Goal: Information Seeking & Learning: Find specific fact

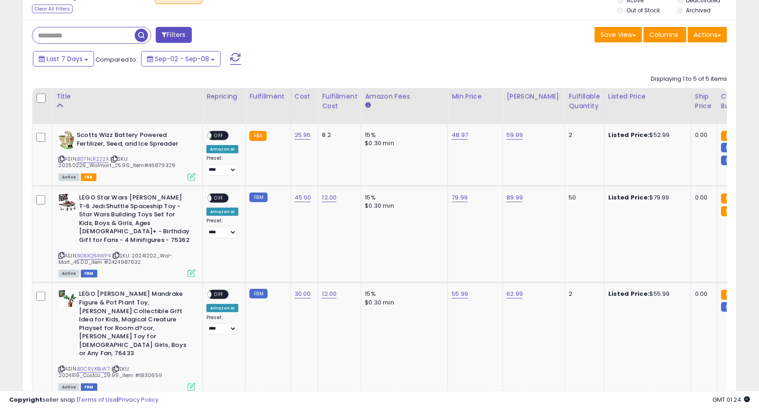
scroll to position [232, 0]
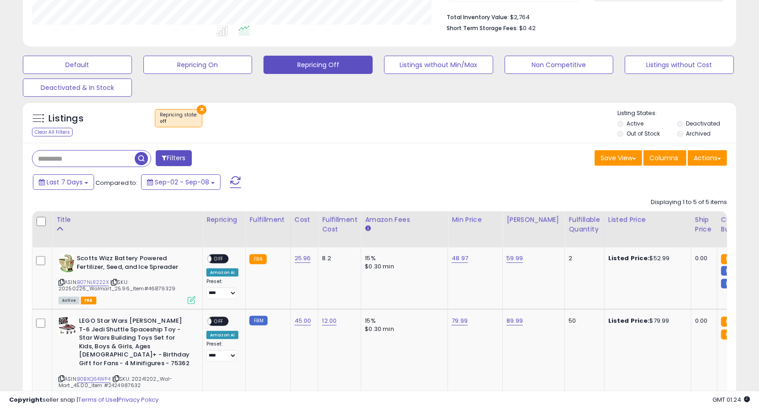
click at [143, 156] on span "button" at bounding box center [141, 158] width 13 height 13
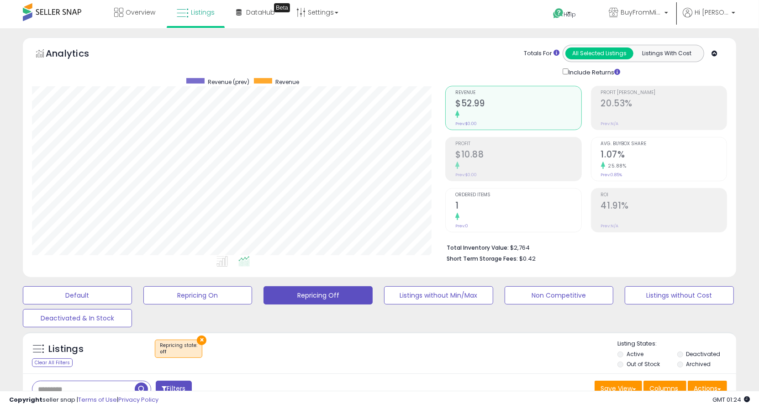
scroll to position [0, 0]
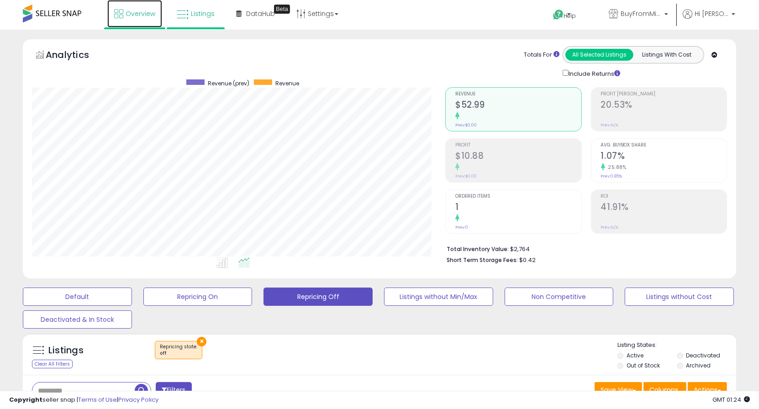
click at [134, 17] on span "Overview" at bounding box center [141, 13] width 30 height 9
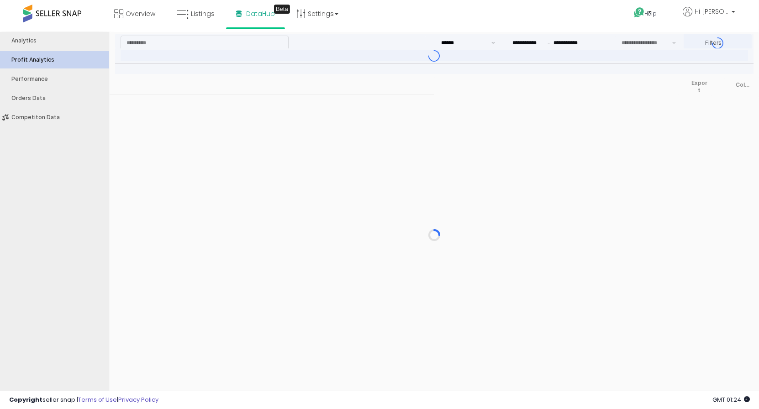
type input "***"
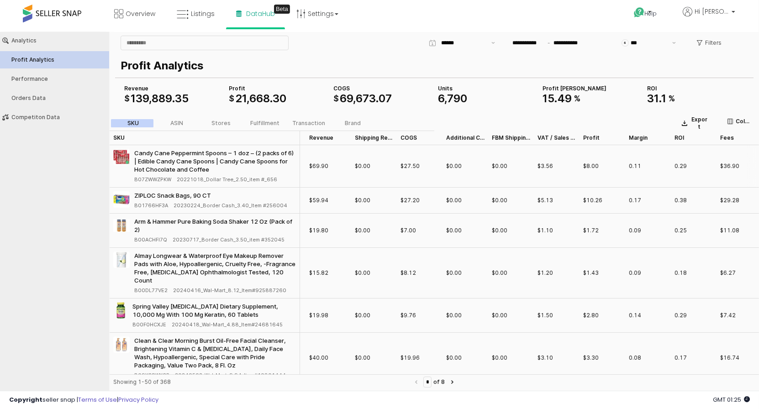
scroll to position [0, 43]
click at [179, 116] on div "SKU ASIN Stores Fulfillment Transaction Brand" at bounding box center [245, 123] width 270 height 15
click at [169, 120] on label "ASIN" at bounding box center [177, 123] width 44 height 8
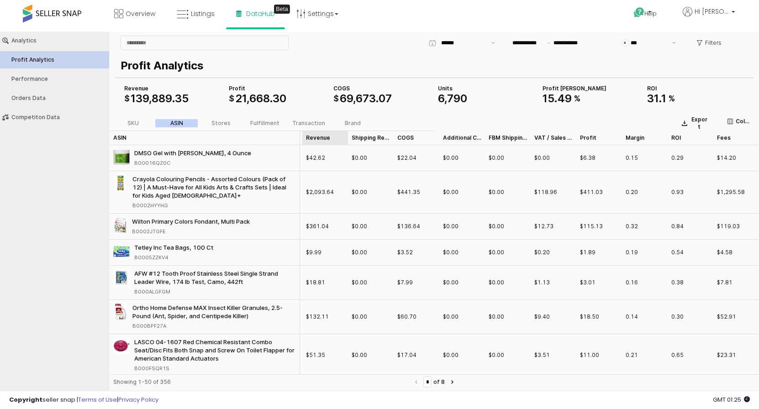
click at [328, 136] on div "Revenue Revenue" at bounding box center [325, 137] width 46 height 15
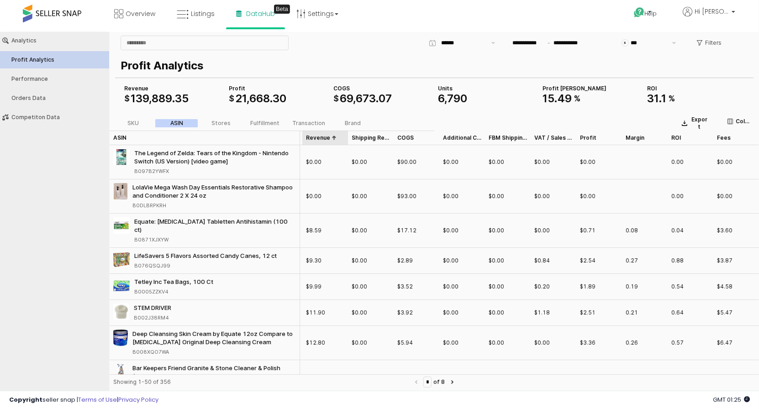
click at [328, 137] on div "Revenue Revenue" at bounding box center [325, 137] width 46 height 15
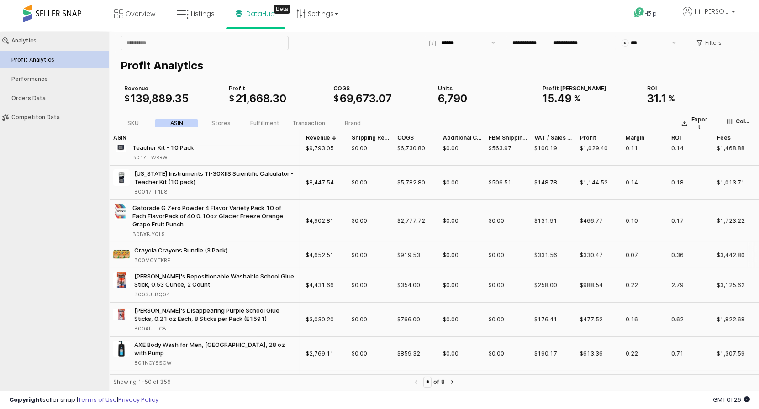
scroll to position [53, 43]
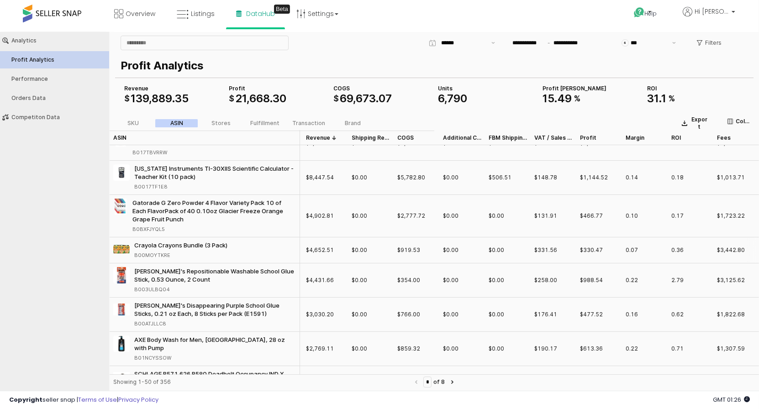
click at [201, 245] on div "Crayola Crayons Bundle (3 Pack)" at bounding box center [180, 245] width 93 height 8
click at [121, 246] on img "App Frame" at bounding box center [121, 249] width 16 height 16
click at [151, 253] on div "B00MOYTKRE" at bounding box center [152, 255] width 36 height 8
copy div "B00MOYTKRE"
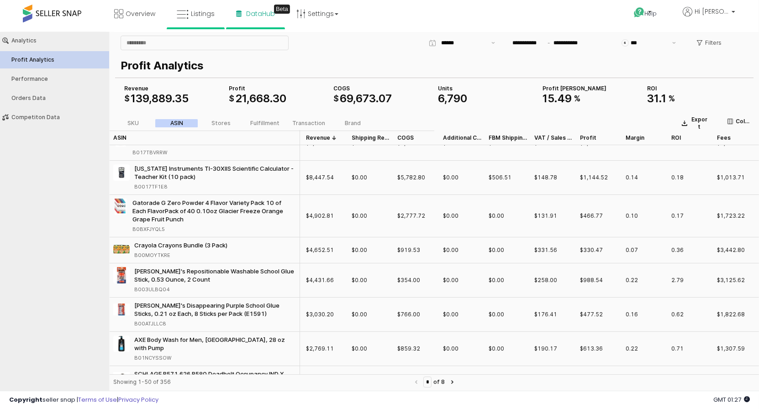
click at [196, 28] on li "Listings" at bounding box center [196, 14] width 58 height 29
click at [197, 20] on link "Listings" at bounding box center [196, 13] width 52 height 27
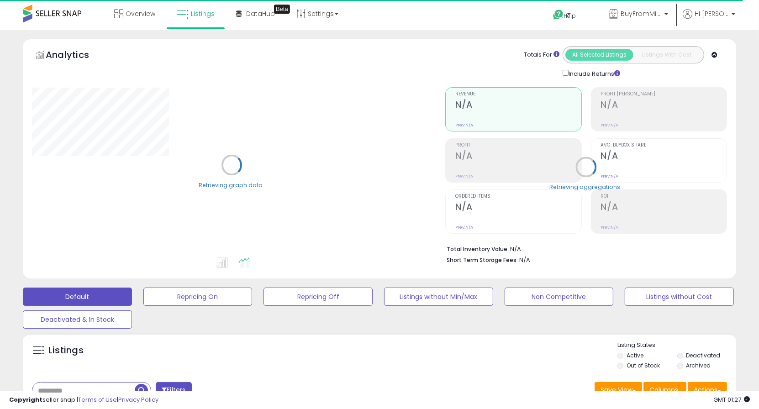
scroll to position [17, 0]
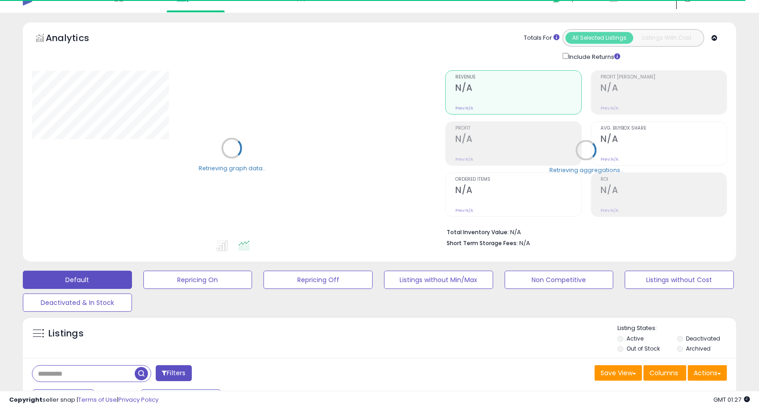
click at [97, 370] on input "text" at bounding box center [83, 374] width 102 height 16
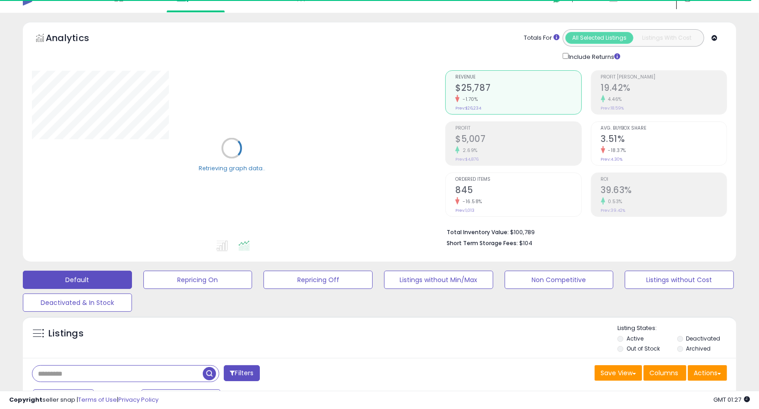
paste input "**********"
type input "**********"
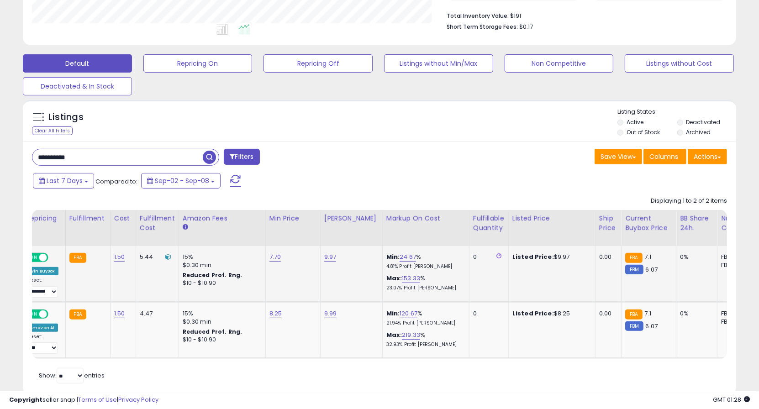
scroll to position [0, 0]
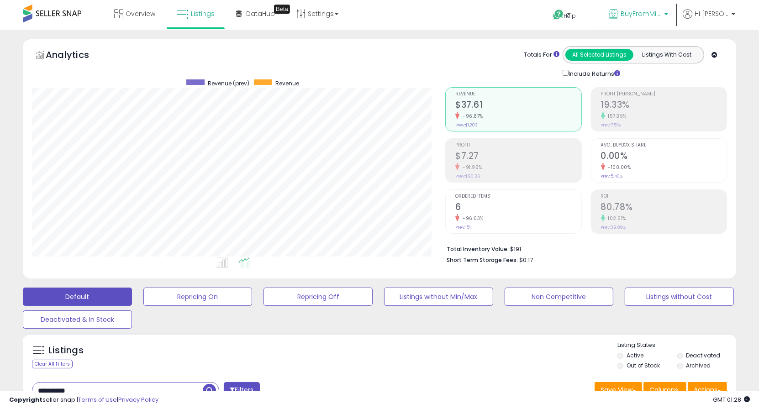
click at [656, 22] on link "BuyFromMike" at bounding box center [638, 15] width 73 height 30
click at [721, 20] on p "Hi [PERSON_NAME]" at bounding box center [709, 14] width 53 height 11
click at [653, 10] on span "BuyFromMike" at bounding box center [641, 13] width 41 height 9
click at [612, 11] on li "BuyFromMike BuyFromMike 1,508 listings" at bounding box center [638, 16] width 79 height 32
click at [647, 12] on span "BuyFromMike" at bounding box center [641, 13] width 41 height 9
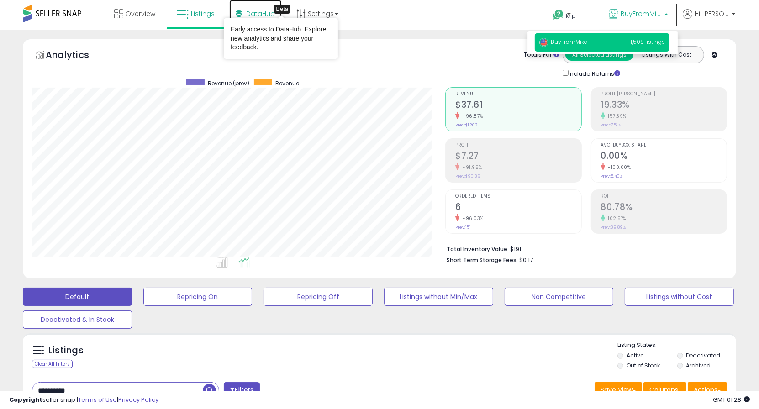
click at [258, 8] on link "DataHub Beta" at bounding box center [255, 13] width 53 height 27
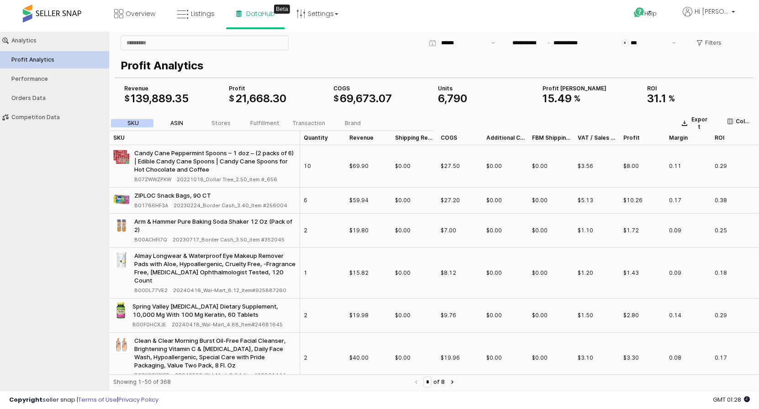
click at [186, 123] on label "ASIN" at bounding box center [177, 123] width 44 height 8
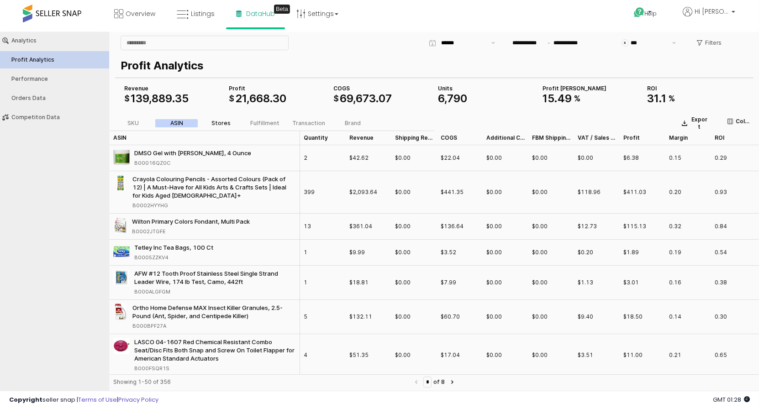
click at [224, 120] on div "Stores" at bounding box center [220, 123] width 19 height 6
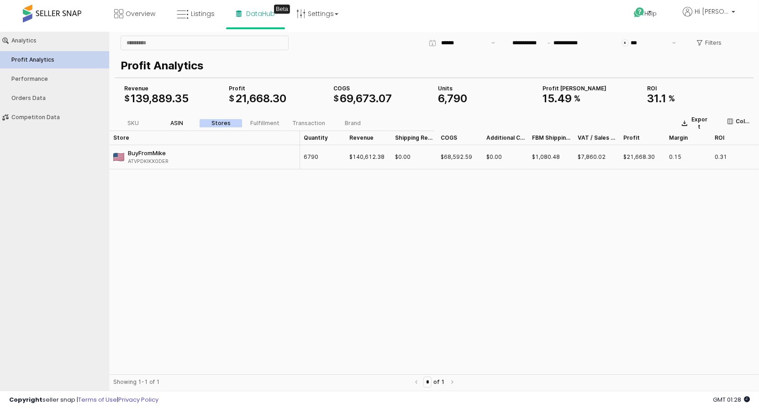
click at [173, 121] on div "ASIN" at bounding box center [176, 123] width 13 height 6
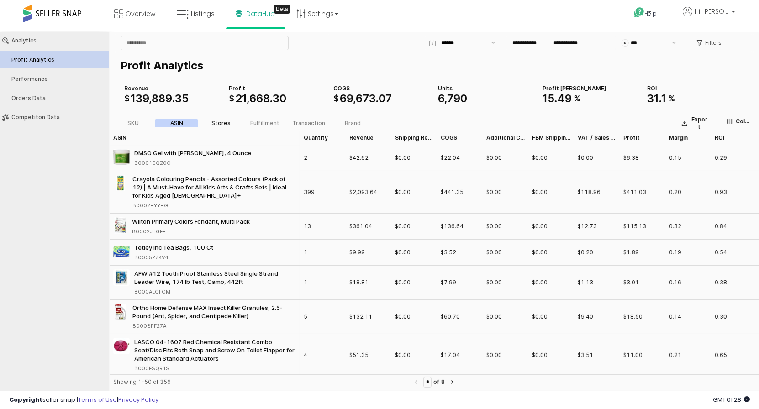
click at [217, 123] on div "Stores" at bounding box center [220, 123] width 19 height 6
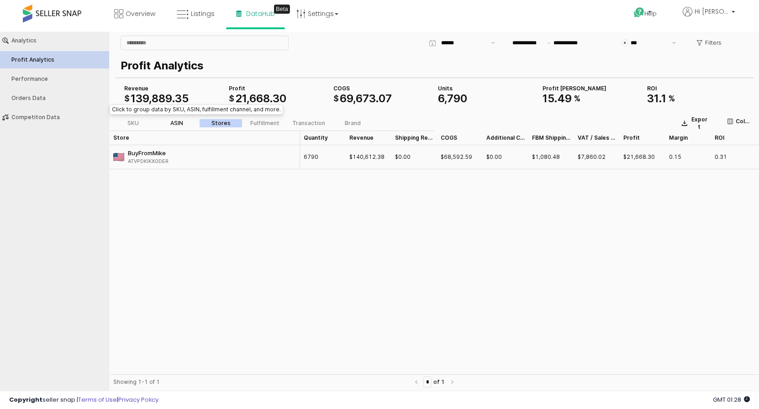
click at [182, 120] on div "ASIN" at bounding box center [176, 123] width 13 height 6
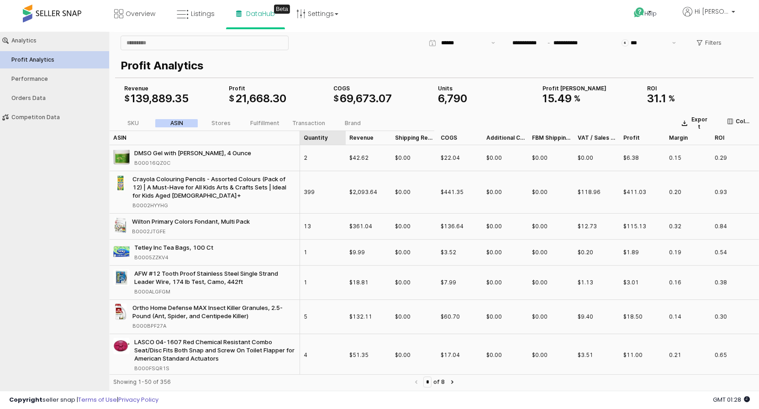
click at [318, 140] on div "Quantity Quantity" at bounding box center [323, 137] width 46 height 15
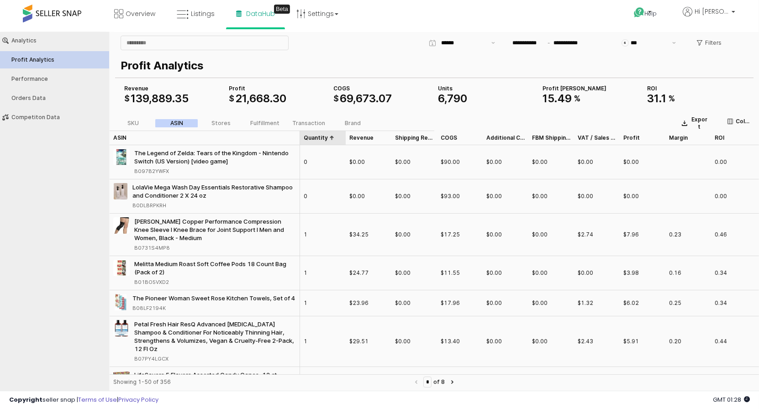
click at [318, 140] on div "Quantity Quantity" at bounding box center [323, 137] width 46 height 15
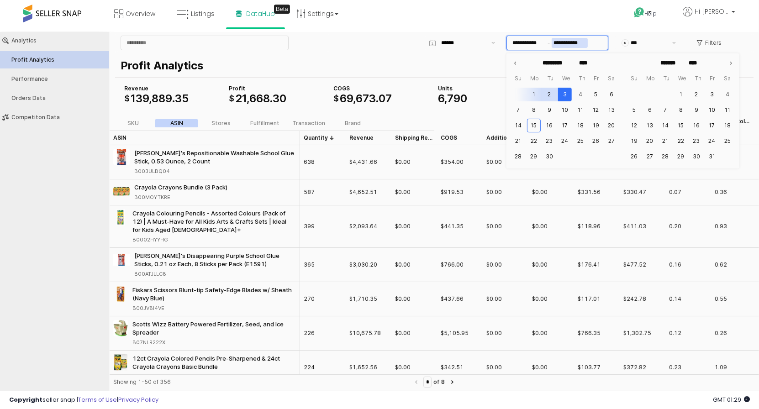
click at [566, 44] on input "**********" at bounding box center [570, 42] width 36 height 10
click at [533, 121] on button "15" at bounding box center [534, 125] width 14 height 14
click at [533, 123] on button "15" at bounding box center [534, 125] width 14 height 14
click at [532, 111] on button "8" at bounding box center [534, 110] width 14 height 14
type input "**********"
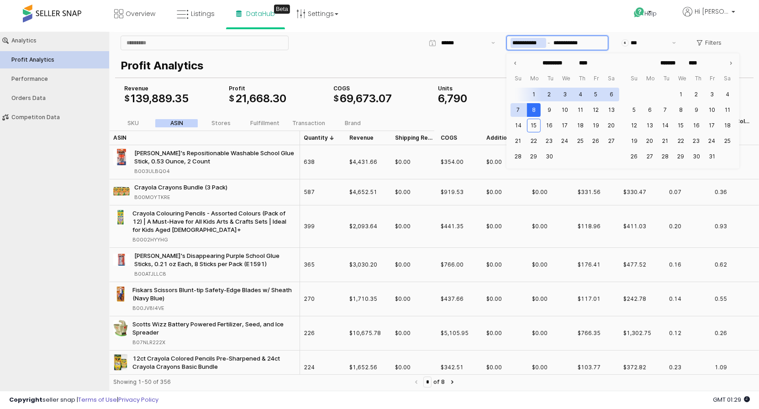
type input "******"
type input "*********"
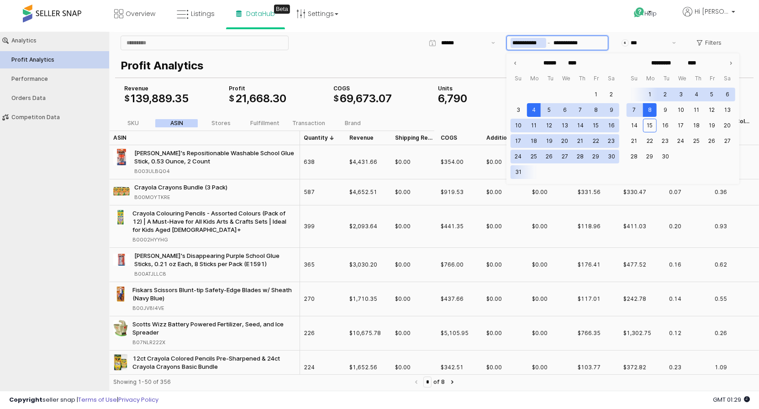
click at [534, 41] on input "**********" at bounding box center [529, 42] width 36 height 10
click at [652, 91] on button "1" at bounding box center [650, 94] width 14 height 14
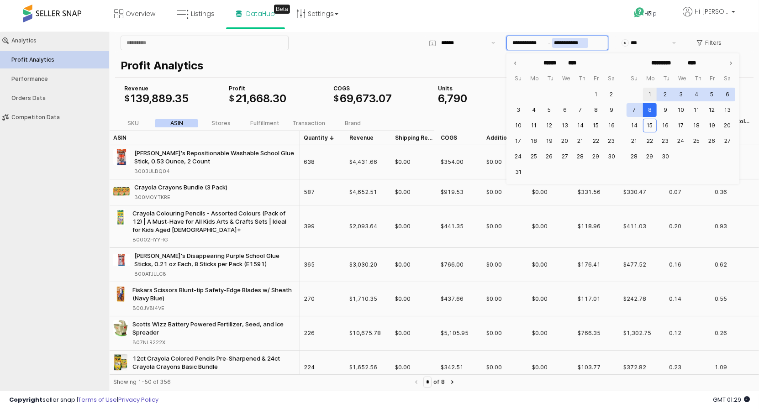
type input "**********"
click at [649, 127] on button "15" at bounding box center [650, 125] width 14 height 14
type input "**********"
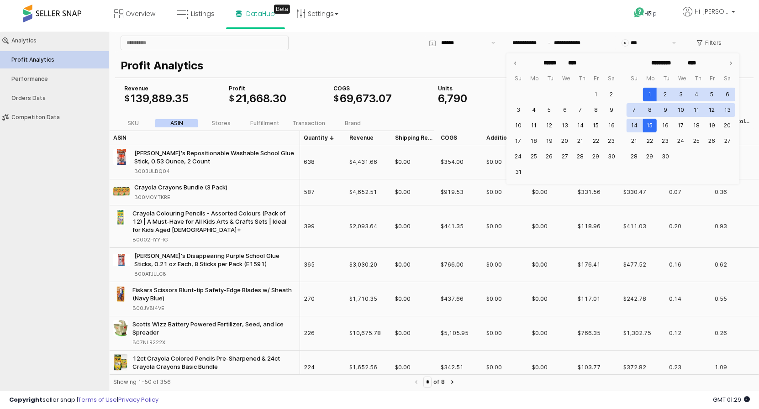
click at [582, 17] on div "Help Contact Support Search Knowledge Hub Request a Feature Hi Mike" at bounding box center [620, 19] width 251 height 39
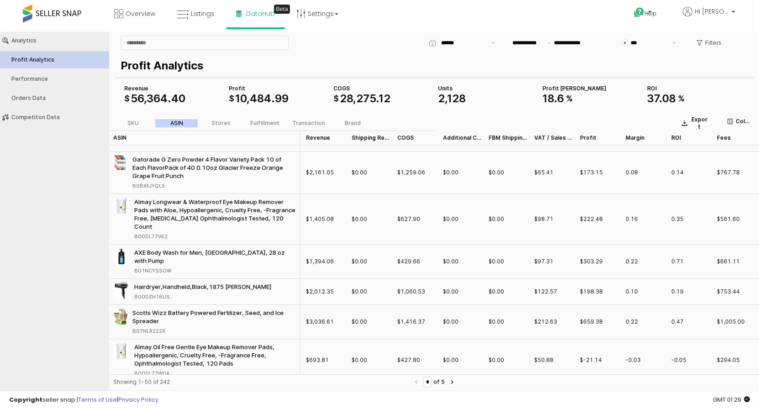
scroll to position [20, 0]
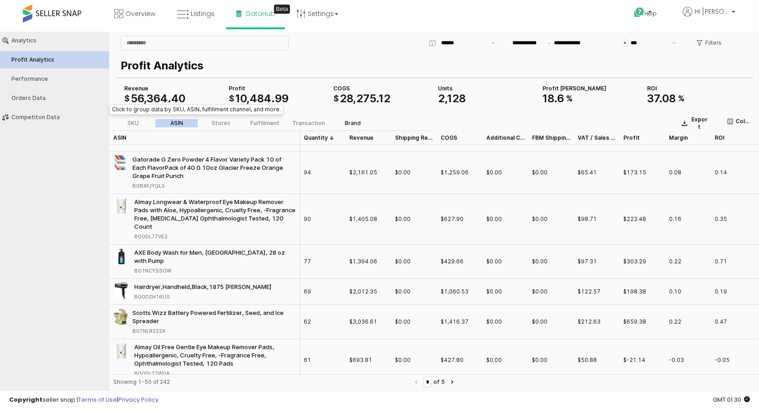
click at [351, 122] on div "Brand" at bounding box center [353, 123] width 16 height 6
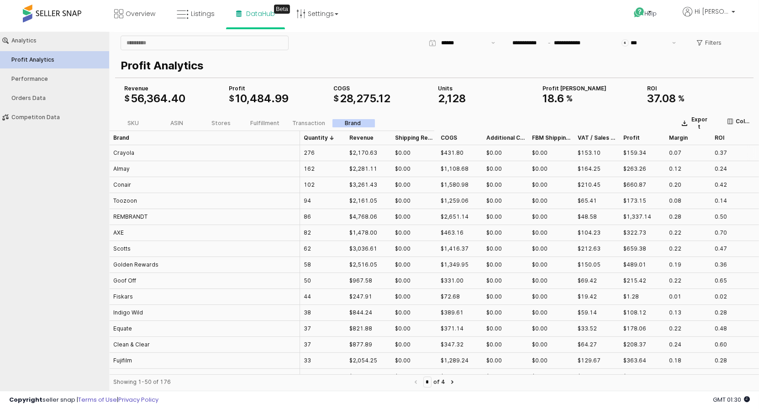
scroll to position [0, 43]
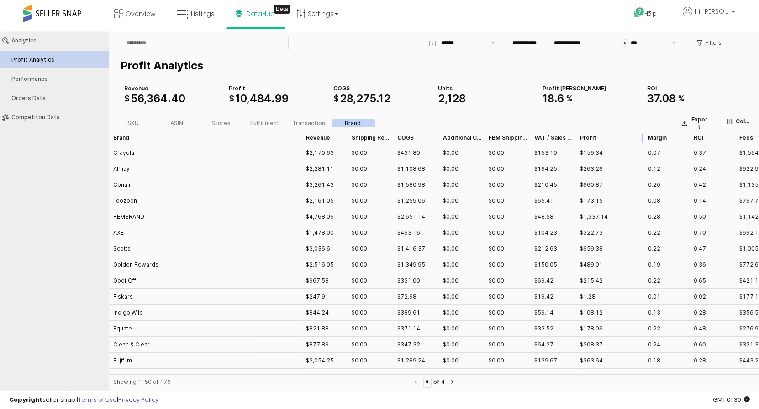
drag, startPoint x: 621, startPoint y: 137, endPoint x: 644, endPoint y: 137, distance: 22.4
click at [644, 137] on div "App Frame" at bounding box center [644, 137] width 0 height 15
click at [591, 132] on div "Profit Profit" at bounding box center [610, 137] width 68 height 15
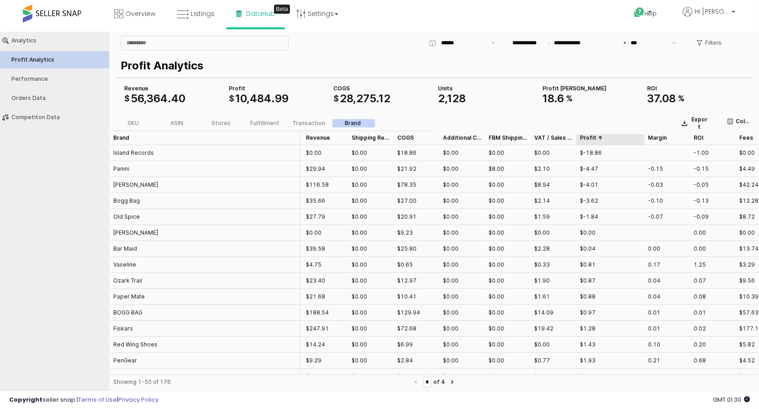
click at [591, 132] on div "Profit Profit" at bounding box center [610, 137] width 68 height 15
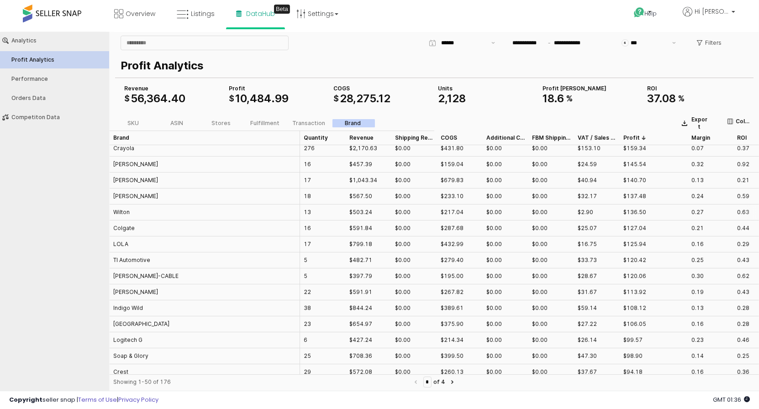
scroll to position [201, 0]
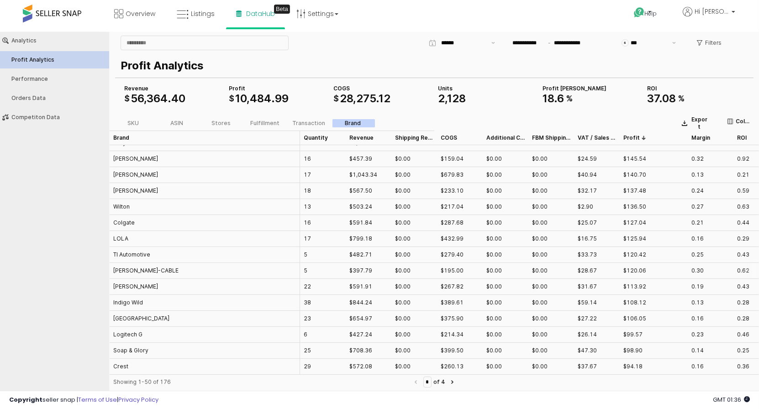
click at [168, 268] on div "PORTER-CABLE" at bounding box center [205, 271] width 190 height 16
click at [142, 266] on div "PORTER-CABLE" at bounding box center [145, 270] width 65 height 8
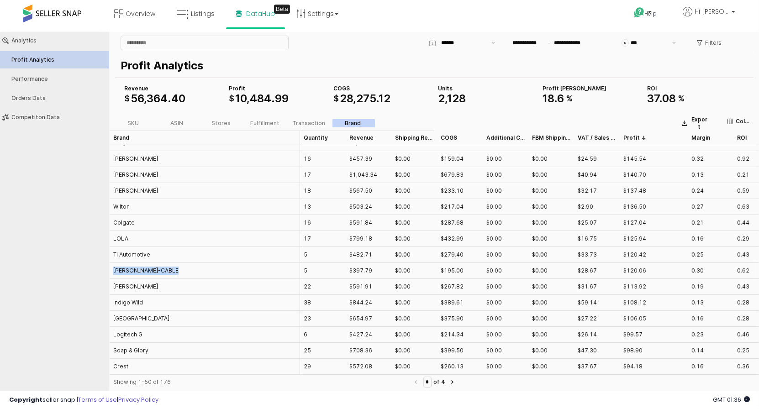
copy div "PORTER-CABLE"
click at [177, 47] on input "App Frame" at bounding box center [204, 43] width 167 height 14
paste input "**********"
type input "**********"
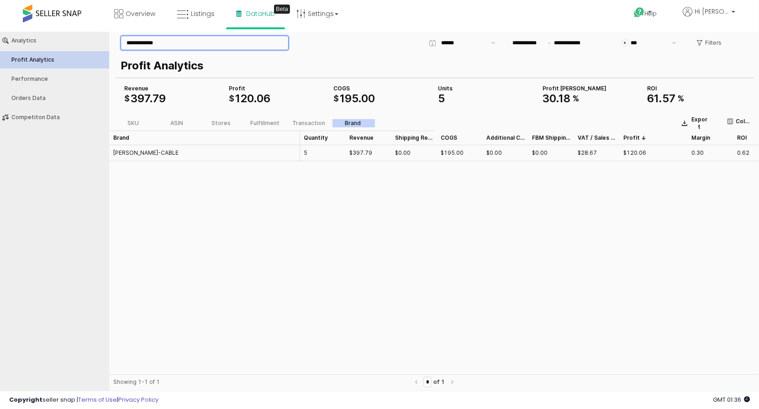
scroll to position [0, 0]
click at [313, 126] on div "Transaction" at bounding box center [308, 123] width 33 height 6
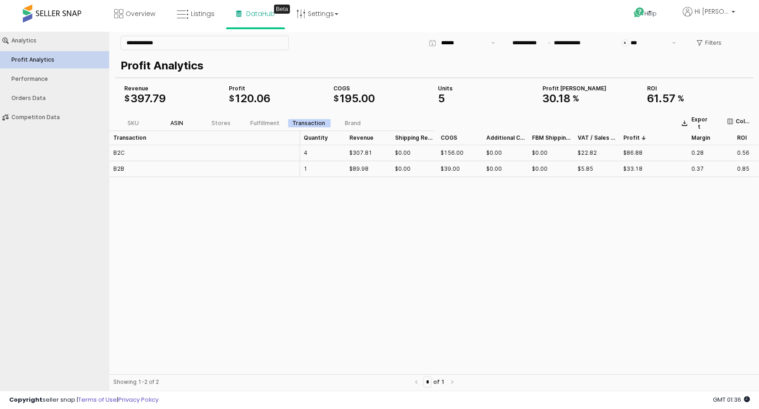
click at [168, 120] on label "ASIN" at bounding box center [177, 123] width 44 height 8
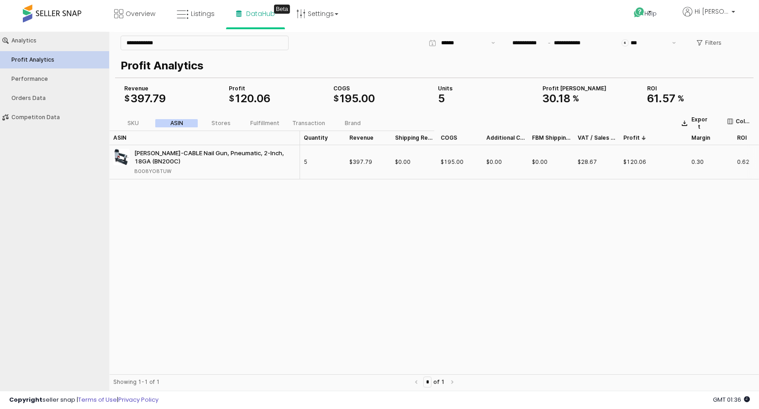
scroll to position [0, 65]
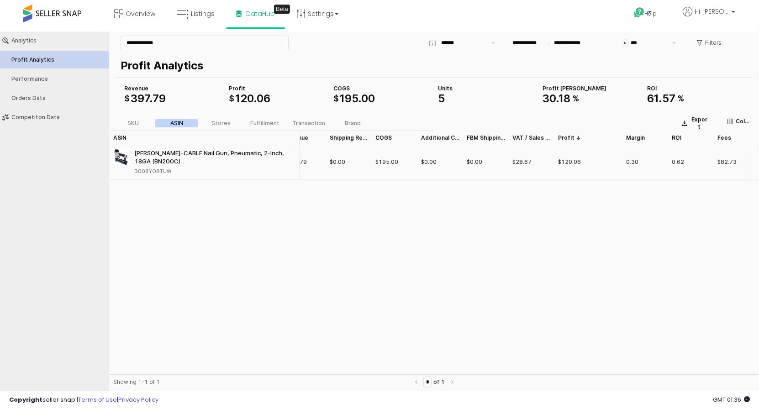
click at [148, 174] on div "B008YO8TUW" at bounding box center [152, 171] width 37 height 8
copy div "B008YO8TUW"
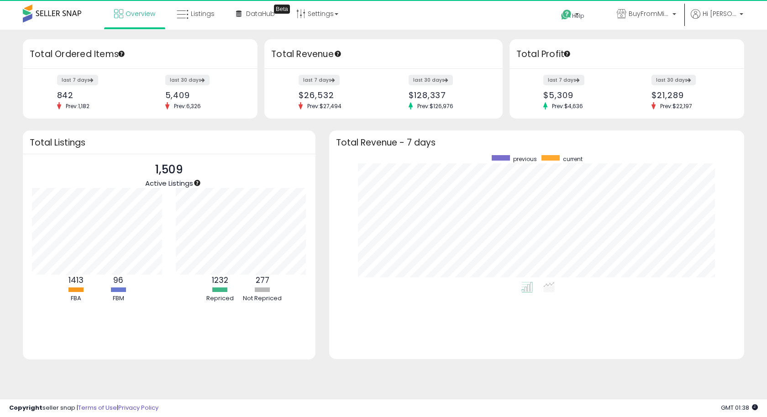
scroll to position [127, 396]
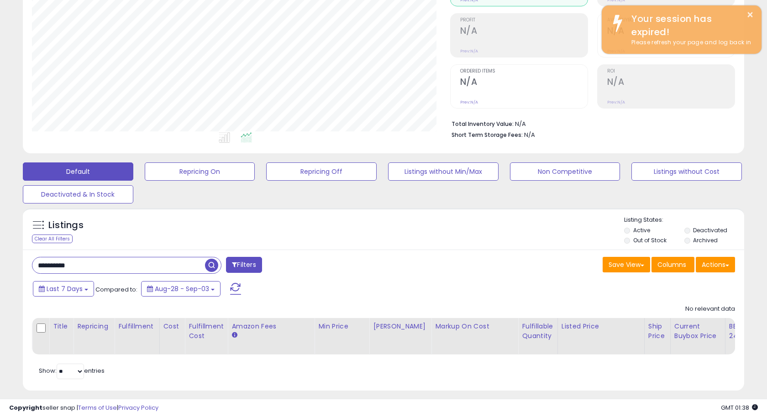
scroll to position [187, 418]
